Goal: Task Accomplishment & Management: Manage account settings

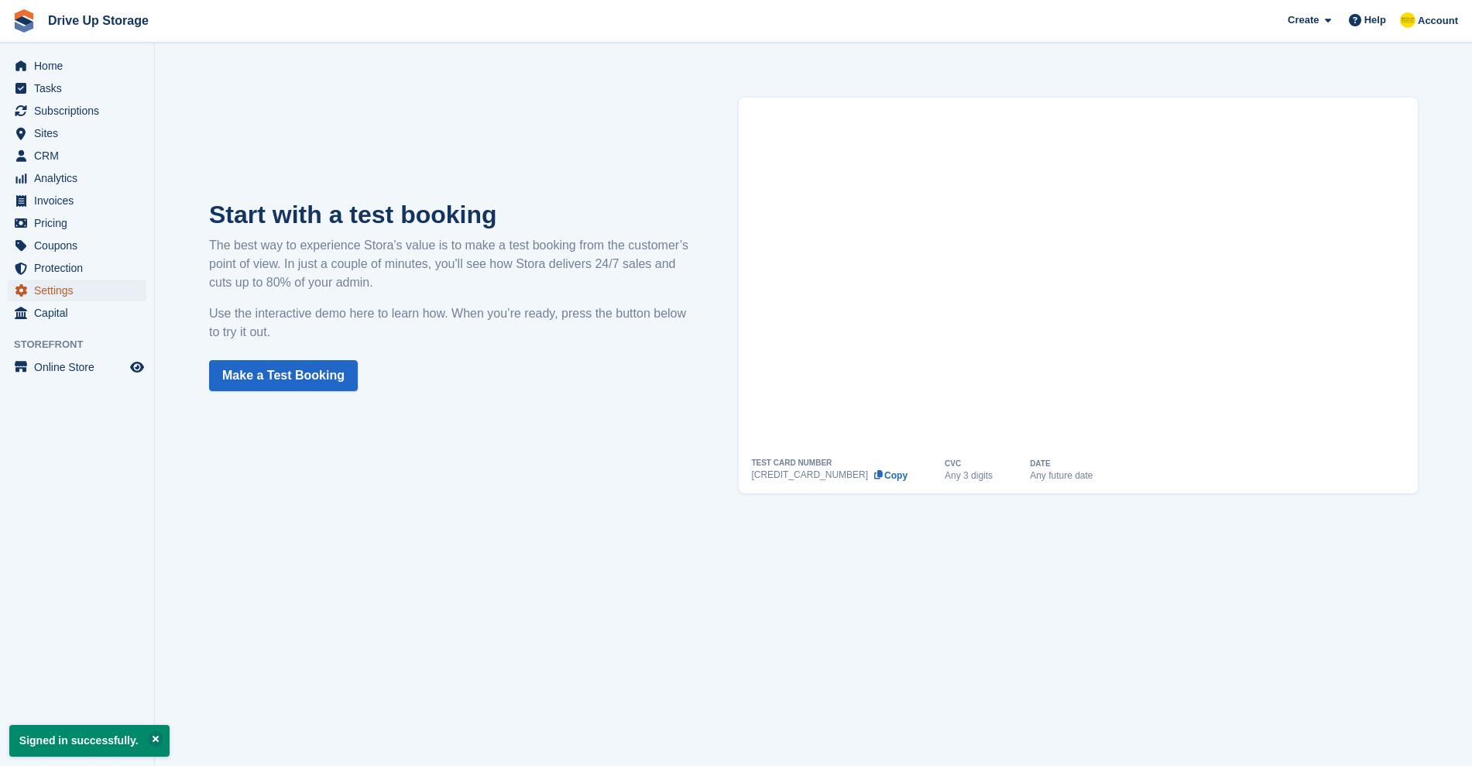
click at [53, 293] on span "Settings" at bounding box center [80, 290] width 93 height 22
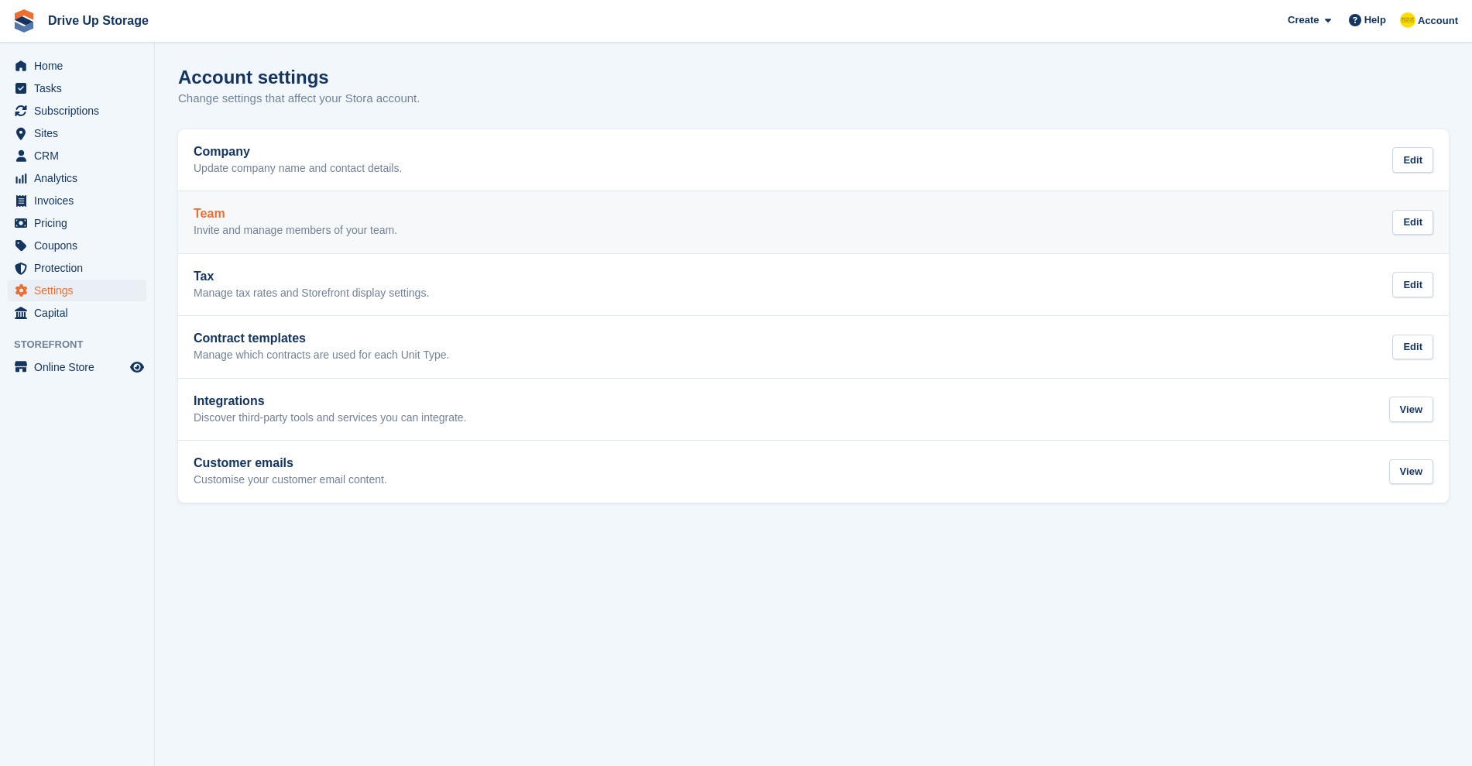
click at [292, 218] on h2 "Team" at bounding box center [296, 214] width 204 height 14
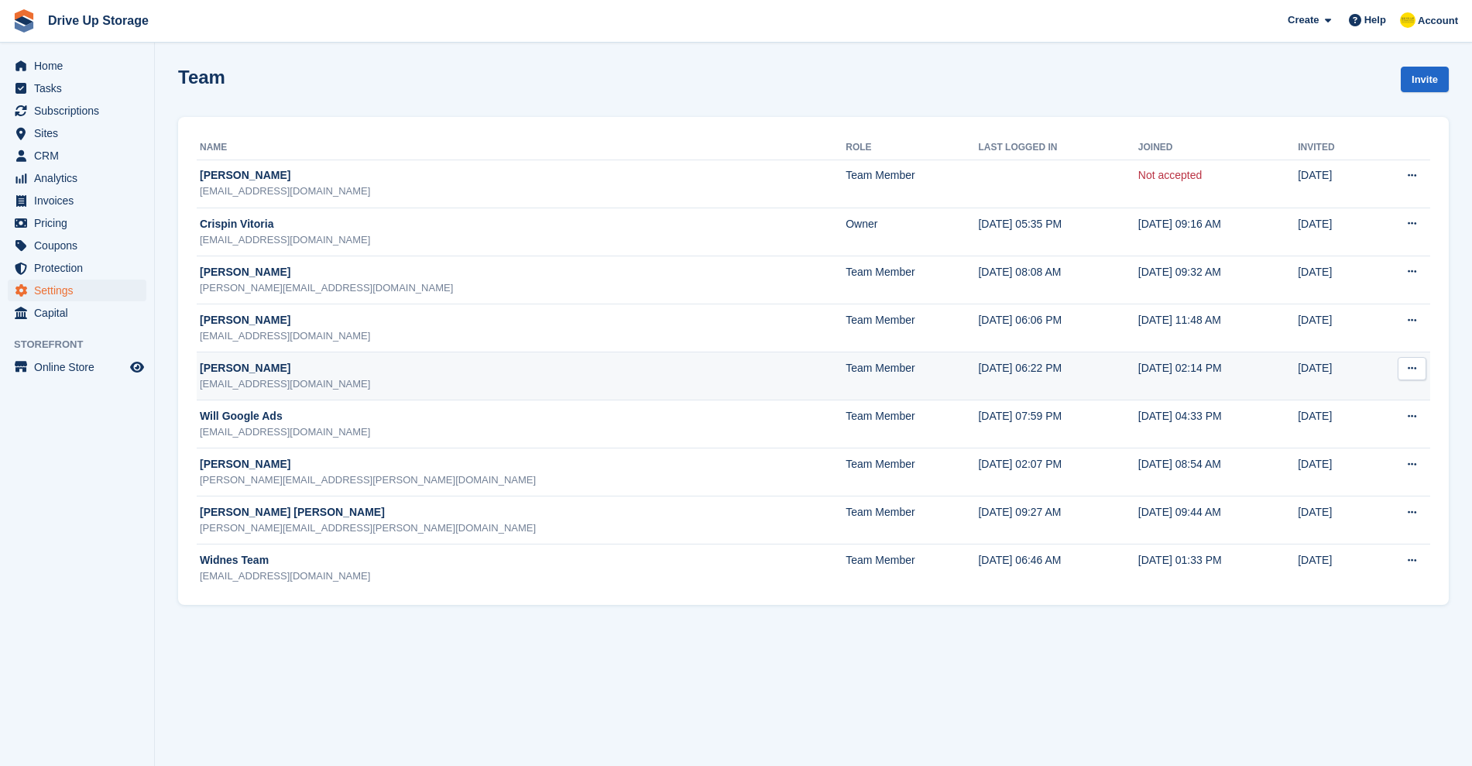
click at [365, 371] on div "Andy" at bounding box center [523, 368] width 646 height 16
click at [300, 373] on div "Andy" at bounding box center [523, 368] width 646 height 16
click at [1424, 370] on button at bounding box center [1411, 368] width 29 height 23
click at [1375, 400] on p "Edit team member" at bounding box center [1351, 399] width 135 height 20
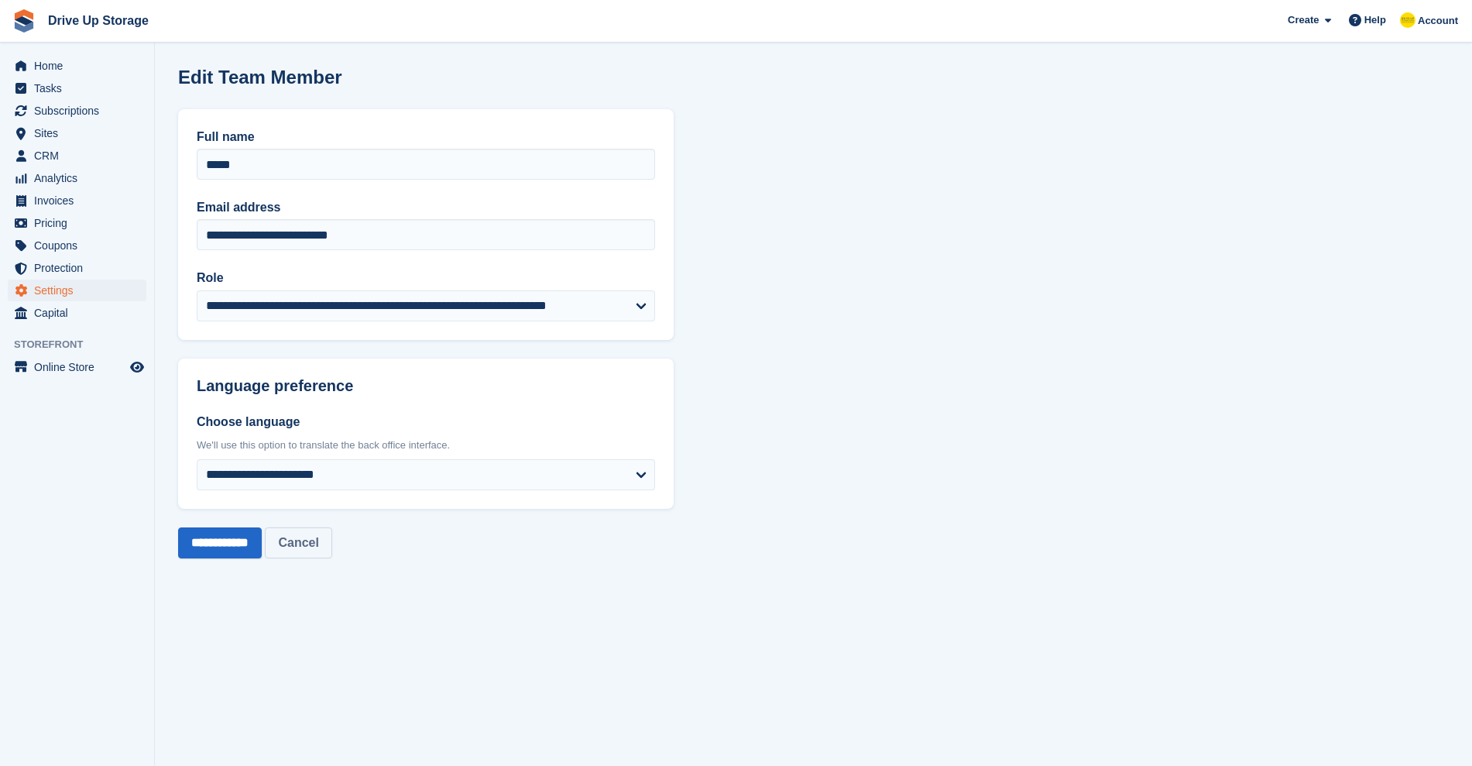
click at [318, 536] on link "Cancel" at bounding box center [298, 542] width 67 height 31
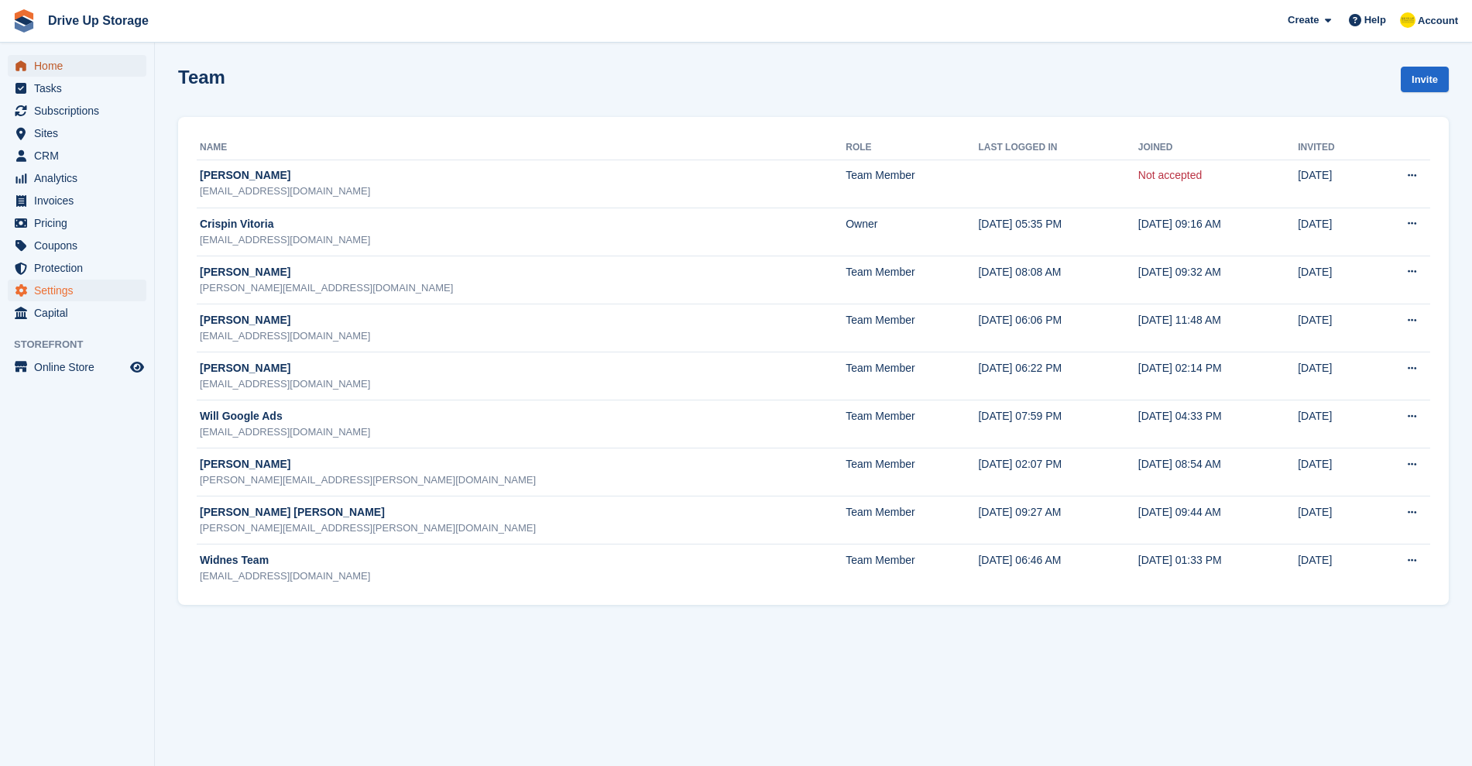
click at [53, 57] on span "Home" at bounding box center [80, 66] width 93 height 22
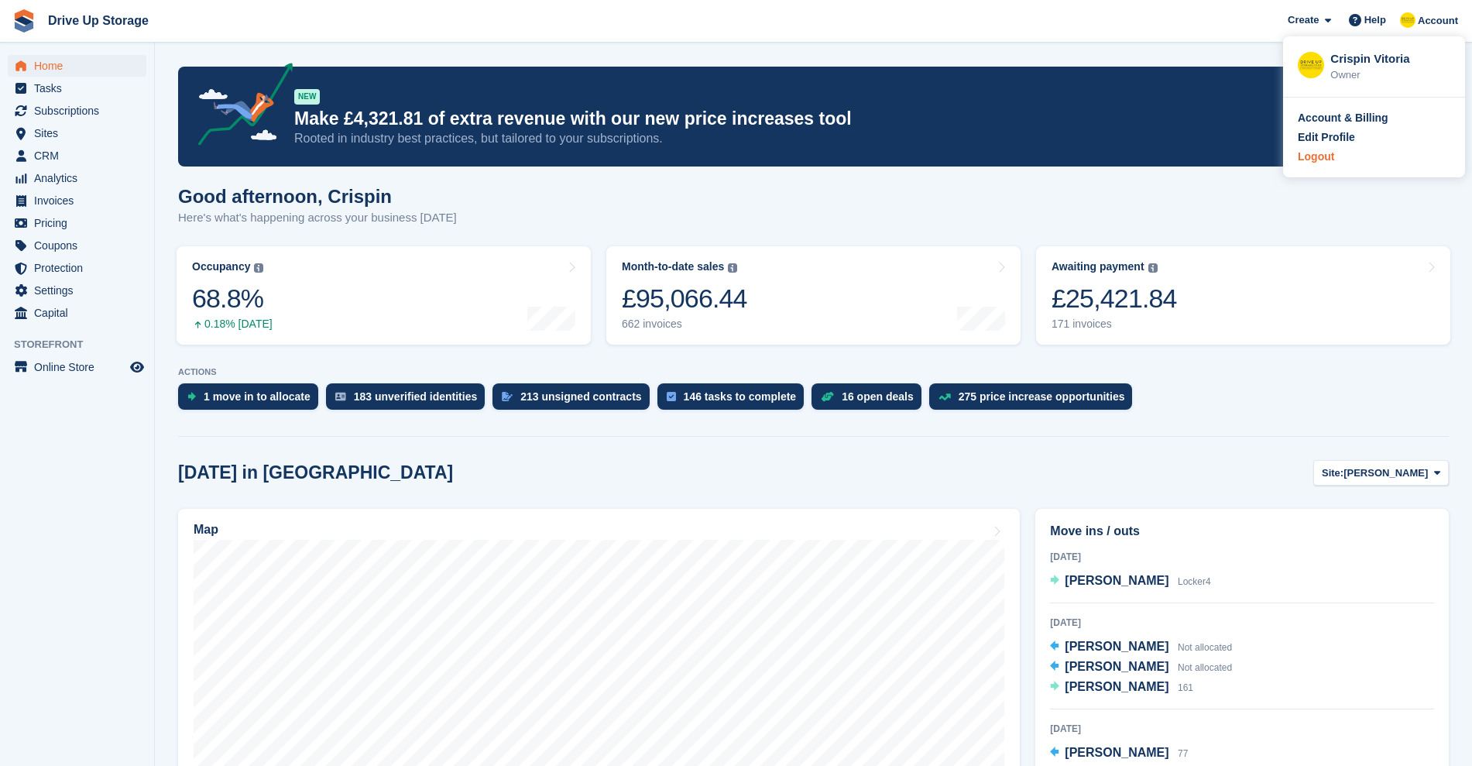
click at [1319, 158] on div "Logout" at bounding box center [1315, 157] width 36 height 16
